Goal: Transaction & Acquisition: Purchase product/service

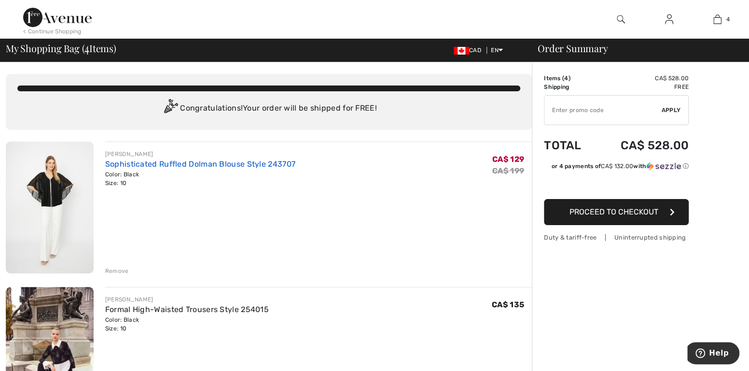
click at [157, 164] on link "Sophisticated Ruffled Dolman Blouse Style 243707" at bounding box center [200, 163] width 190 height 9
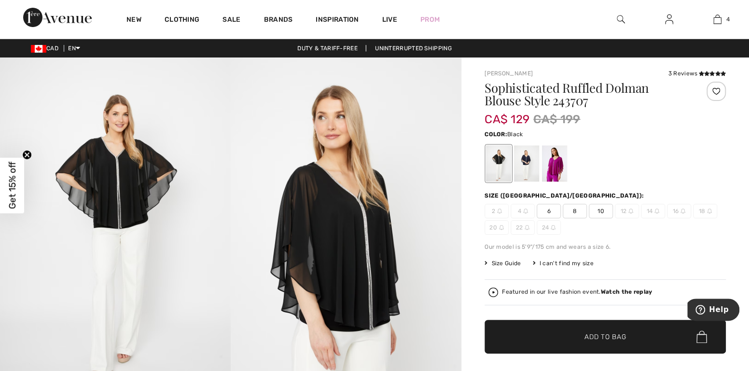
click at [575, 209] on span "8" at bounding box center [575, 211] width 24 height 14
click at [604, 339] on span "Add to Bag" at bounding box center [606, 337] width 42 height 10
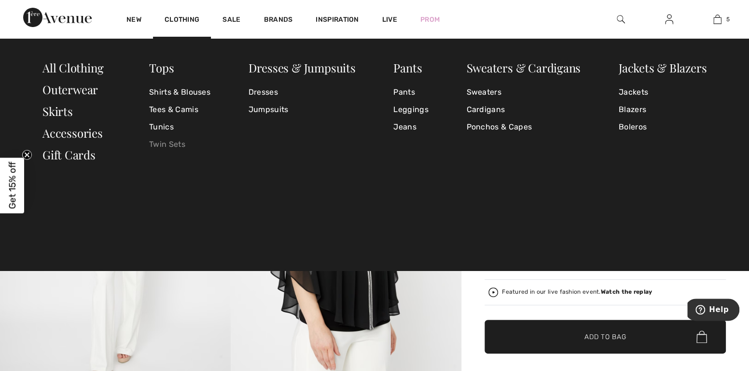
click at [169, 144] on link "Twin Sets" at bounding box center [179, 144] width 61 height 17
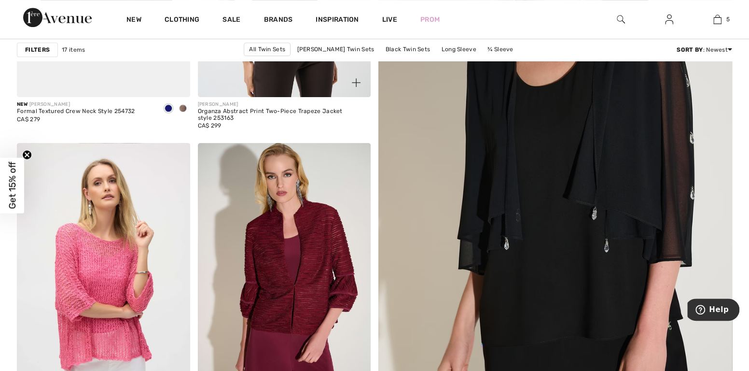
scroll to position [386, 0]
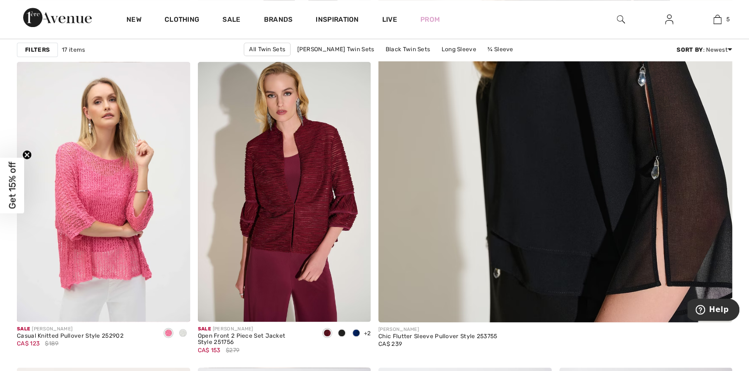
click at [587, 188] on img at bounding box center [555, 74] width 425 height 637
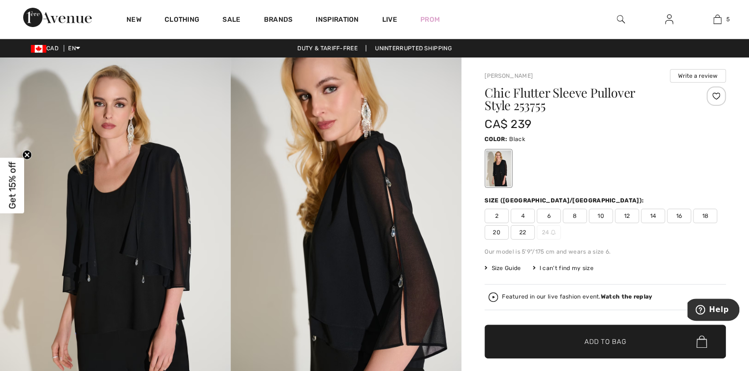
click at [576, 216] on span "8" at bounding box center [575, 216] width 24 height 14
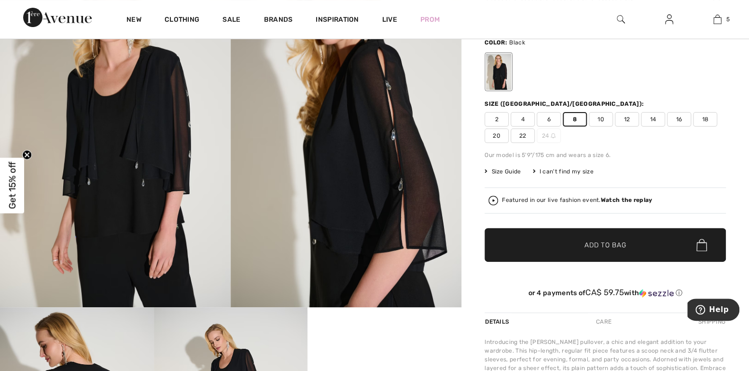
click at [604, 245] on span "Add to Bag" at bounding box center [606, 245] width 42 height 10
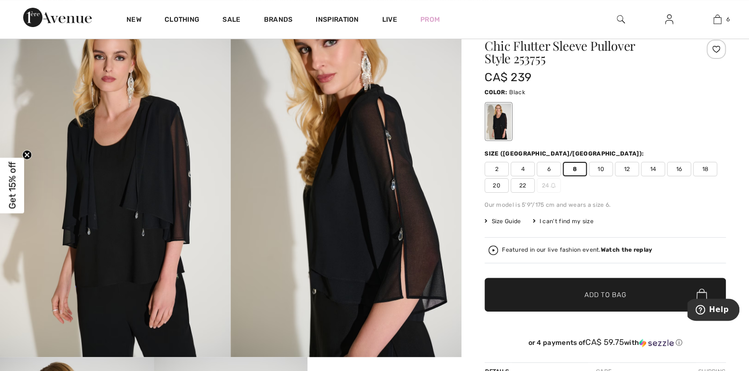
scroll to position [0, 0]
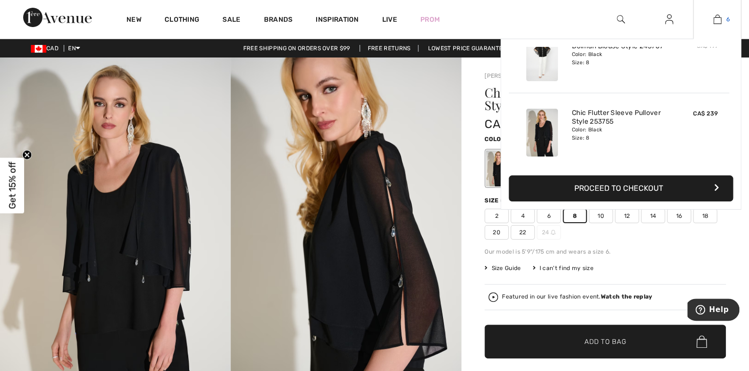
click at [719, 14] on img at bounding box center [718, 20] width 8 height 12
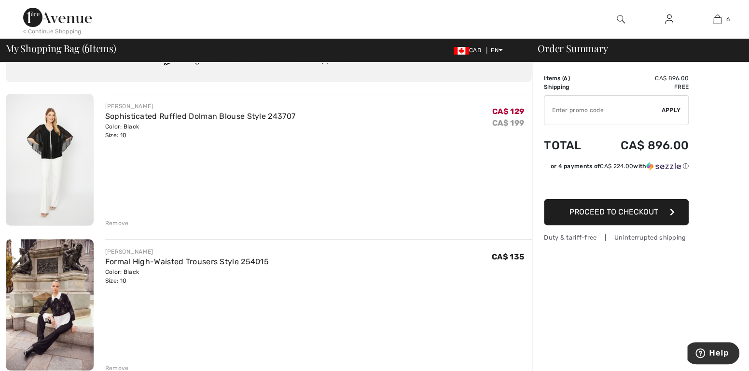
scroll to position [48, 0]
click at [118, 221] on div "Remove" at bounding box center [117, 222] width 24 height 9
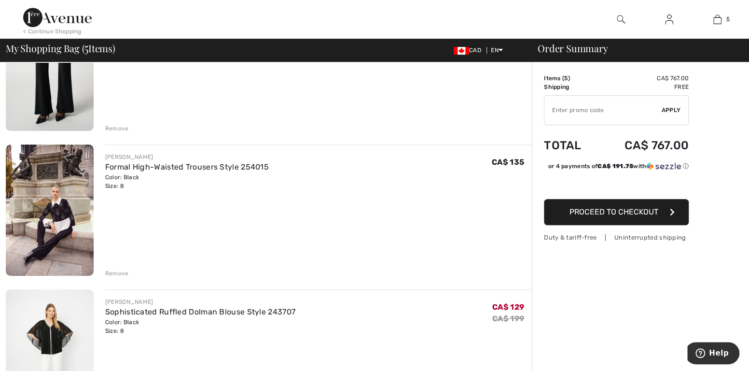
scroll to position [290, 0]
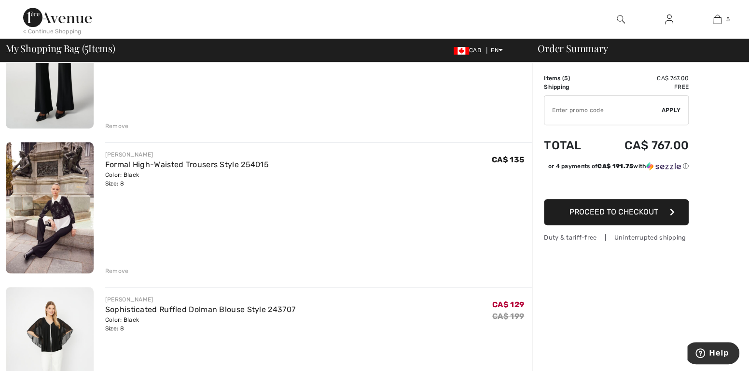
click at [118, 268] on div "Remove" at bounding box center [117, 271] width 24 height 9
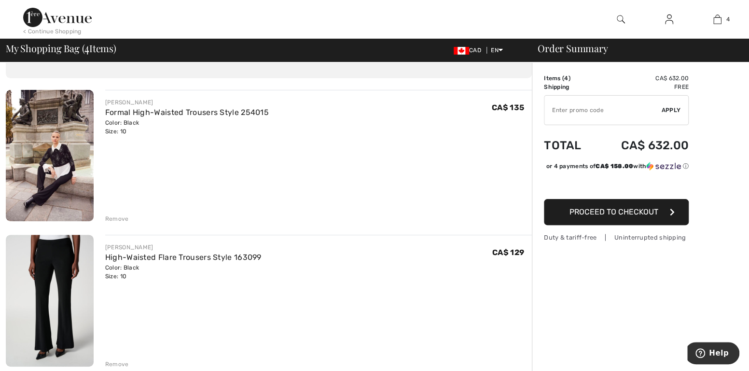
scroll to position [0, 0]
